Goal: Task Accomplishment & Management: Use online tool/utility

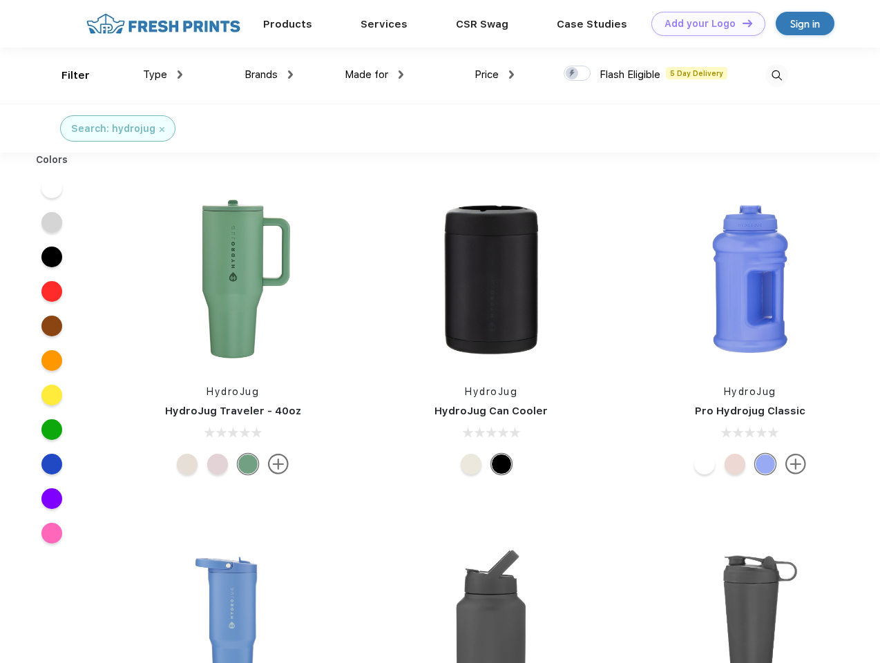
click at [703, 23] on link "Add your Logo Design Tool" at bounding box center [708, 24] width 114 height 24
click at [0, 0] on div "Design Tool" at bounding box center [0, 0] width 0 height 0
click at [741, 23] on link "Add your Logo Design Tool" at bounding box center [708, 24] width 114 height 24
click at [66, 75] on div "Filter" at bounding box center [75, 76] width 28 height 16
click at [163, 75] on span "Type" at bounding box center [155, 74] width 24 height 12
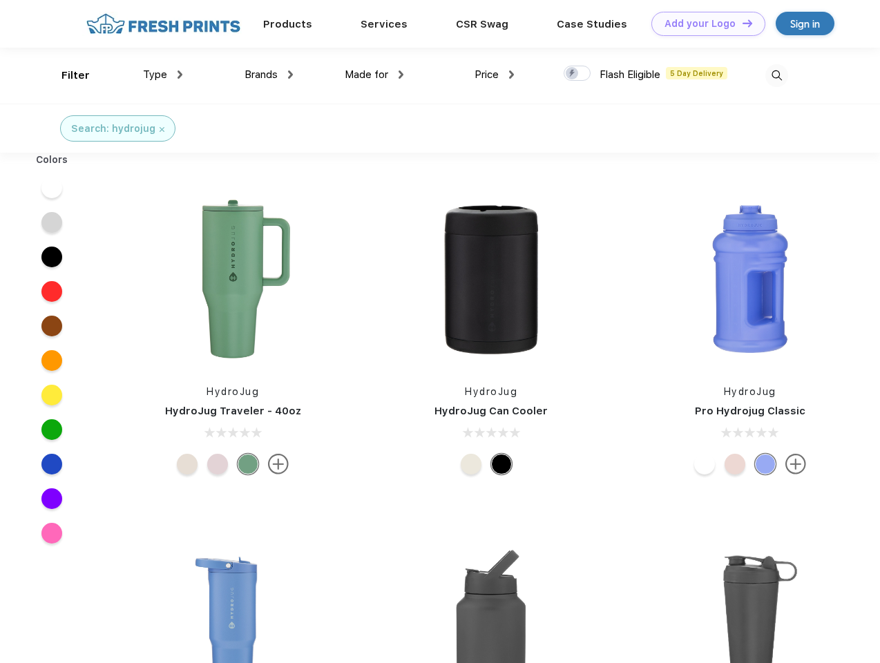
click at [269, 75] on span "Brands" at bounding box center [261, 74] width 33 height 12
click at [374, 75] on span "Made for" at bounding box center [367, 74] width 44 height 12
click at [495, 75] on span "Price" at bounding box center [487, 74] width 24 height 12
click at [578, 74] on div at bounding box center [577, 73] width 27 height 15
click at [573, 74] on input "checkbox" at bounding box center [568, 69] width 9 height 9
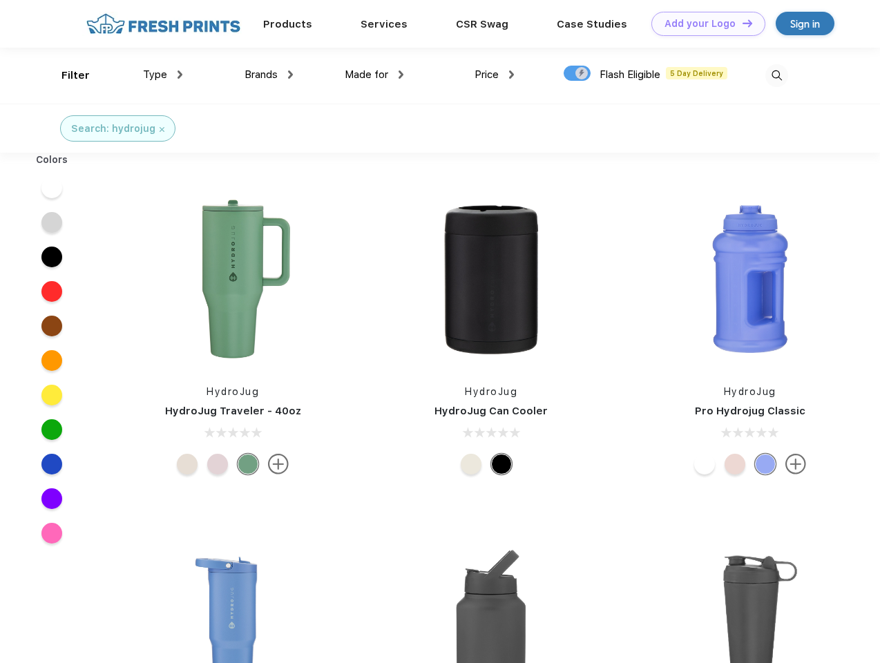
click at [776, 75] on img at bounding box center [776, 75] width 23 height 23
